Goal: Information Seeking & Learning: Check status

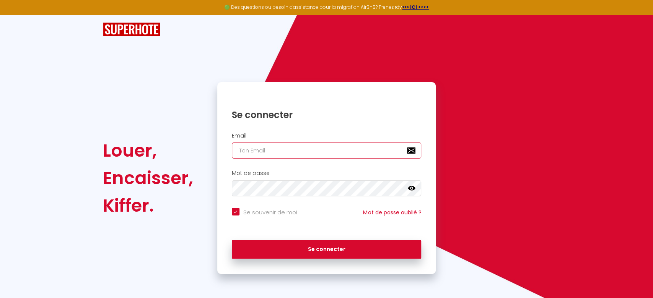
type input "[EMAIL_ADDRESS][DOMAIN_NAME]"
checkbox input "true"
drag, startPoint x: 292, startPoint y: 148, endPoint x: 196, endPoint y: 142, distance: 96.2
click at [196, 142] on div "Louer, Encaisser, [PERSON_NAME]. Se connecter Email [EMAIL_ADDRESS][DOMAIN_NAME…" at bounding box center [327, 178] width 458 height 192
checkbox input "true"
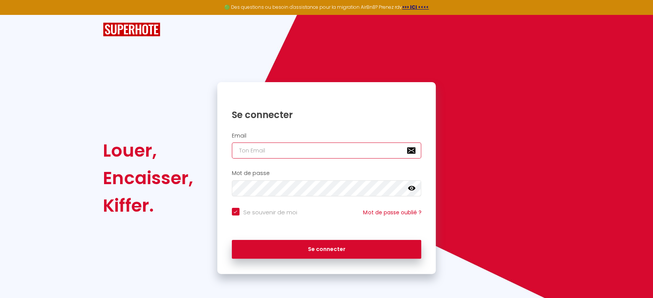
paste input "[EMAIL_ADDRESS][DOMAIN_NAME]"
type input "[EMAIL_ADDRESS][DOMAIN_NAME]"
checkbox input "true"
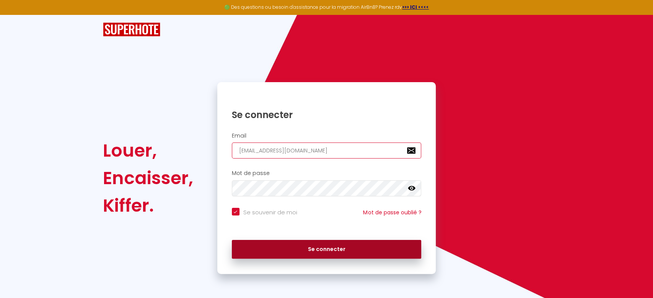
type input "[EMAIL_ADDRESS][DOMAIN_NAME]"
click at [308, 257] on button "Se connecter" at bounding box center [327, 249] width 190 height 19
checkbox input "true"
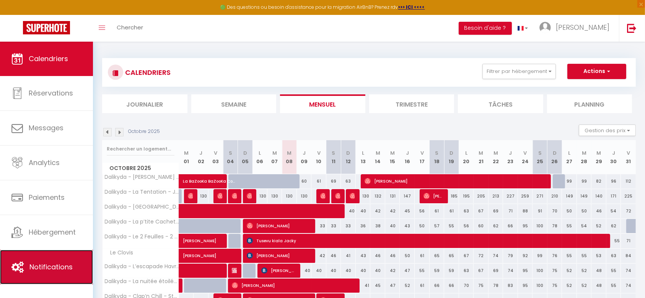
click at [49, 268] on span "Notifications" at bounding box center [50, 267] width 43 height 10
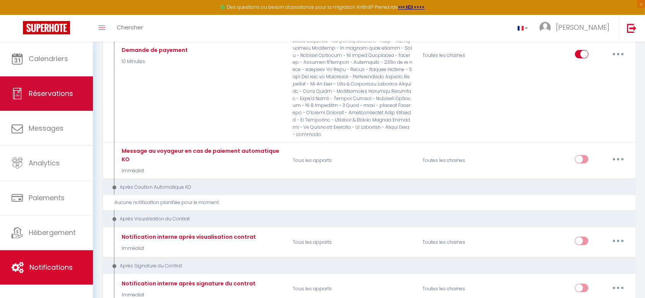
scroll to position [872, 0]
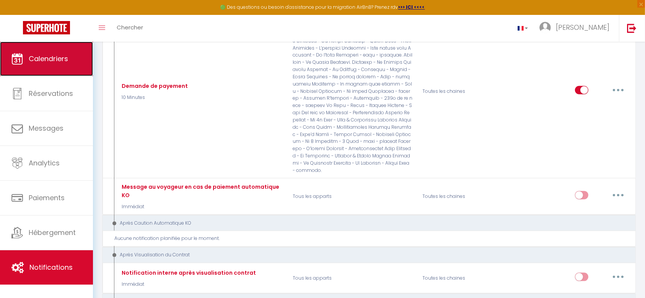
click at [54, 67] on link "Calendriers" at bounding box center [46, 59] width 93 height 34
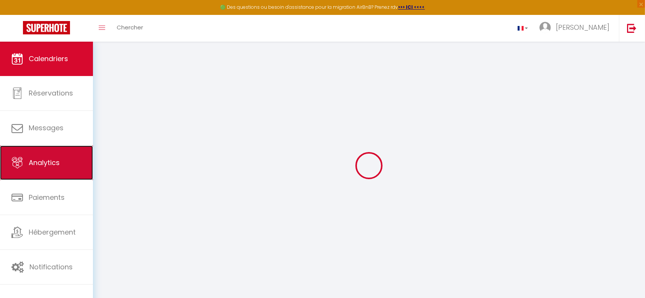
click at [61, 159] on link "Analytics" at bounding box center [46, 163] width 93 height 34
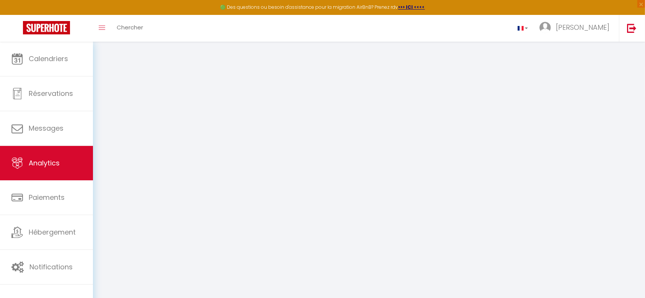
select select "2025"
select select "10"
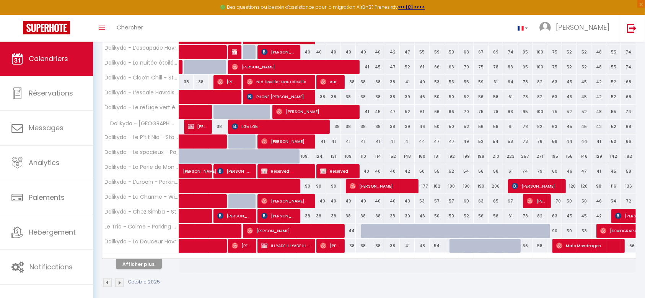
scroll to position [223, 0]
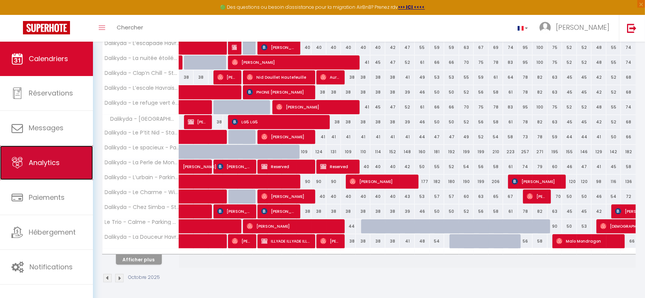
click at [62, 172] on link "Analytics" at bounding box center [46, 163] width 93 height 34
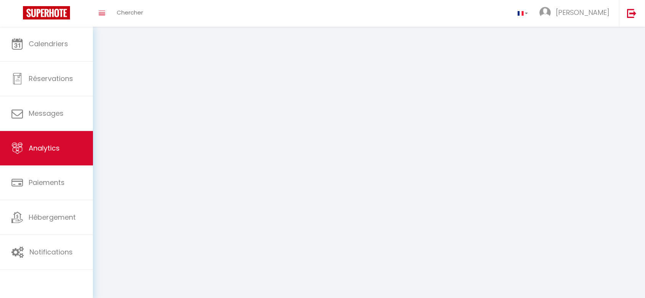
select select "2025"
select select "10"
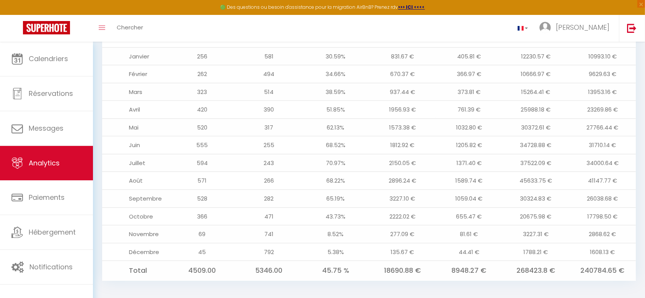
scroll to position [653, 0]
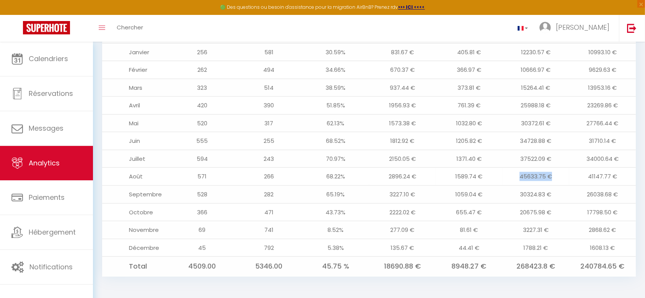
drag, startPoint x: 517, startPoint y: 178, endPoint x: 554, endPoint y: 177, distance: 36.8
click at [554, 177] on td "45633.75 €" at bounding box center [535, 177] width 67 height 18
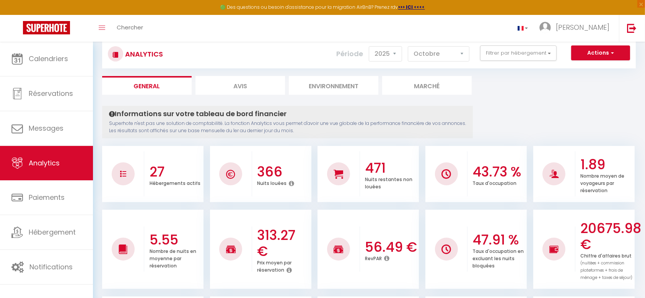
scroll to position [0, 0]
